Goal: Transaction & Acquisition: Purchase product/service

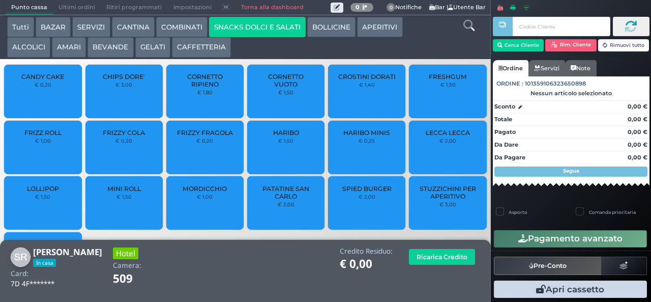
click at [293, 200] on span "PATATINE SAN CARLO" at bounding box center [286, 192] width 61 height 15
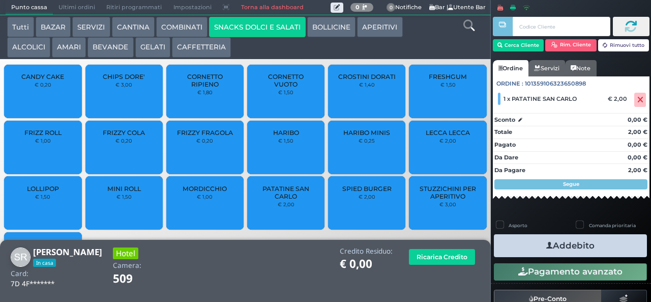
click at [518, 240] on button "Addebito" at bounding box center [570, 245] width 153 height 23
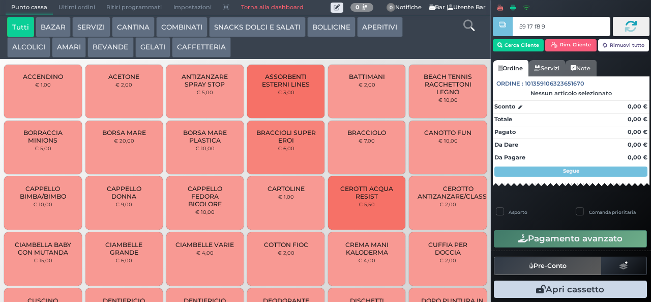
type input "59 17 f8 95"
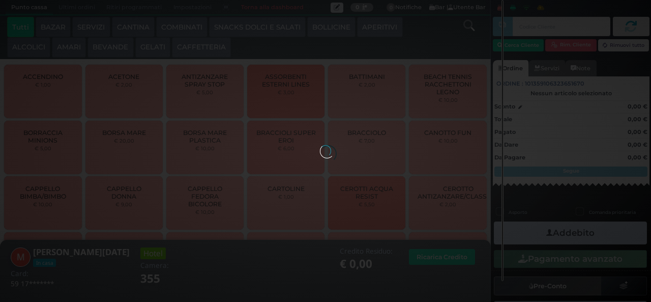
click at [116, 51] on button "BEVANDE" at bounding box center [110, 47] width 46 height 20
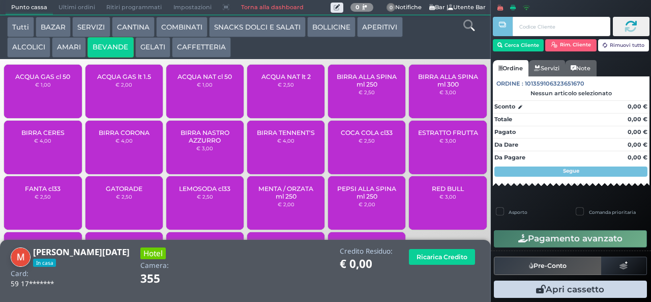
click at [293, 163] on div "BIRRA TENNENT'S € 4,00" at bounding box center [285, 147] width 77 height 53
click at [291, 158] on div "BIRRA TENNENT'S € 4,00" at bounding box center [285, 147] width 77 height 53
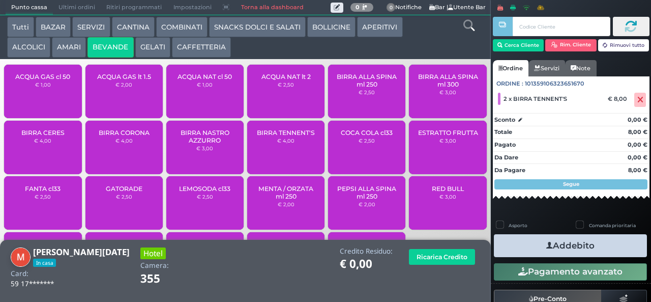
click at [258, 37] on button "SNACKS DOLCI E SALATI" at bounding box center [257, 27] width 97 height 20
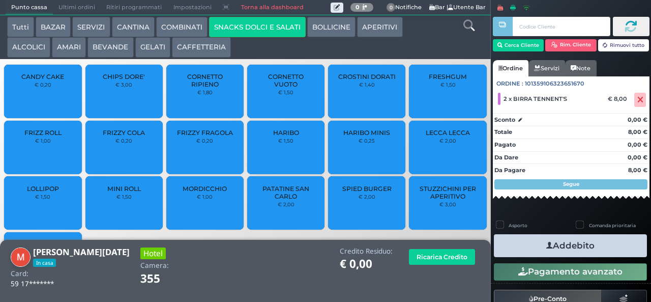
click at [291, 200] on span "PATATINE SAN CARLO" at bounding box center [286, 192] width 61 height 15
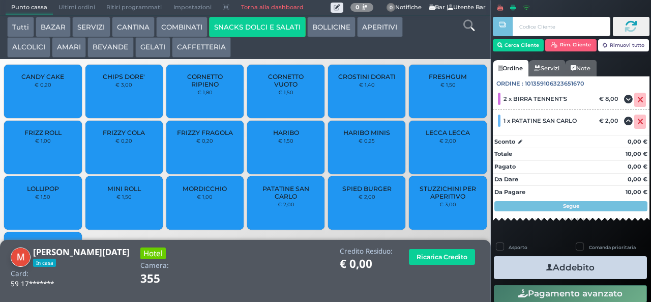
click at [529, 273] on button "Addebito" at bounding box center [570, 267] width 153 height 23
